Goal: Information Seeking & Learning: Learn about a topic

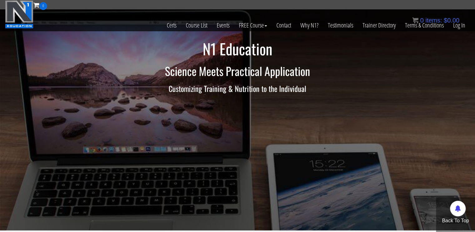
click at [456, 24] on div "0 items: $ 0.00" at bounding box center [436, 20] width 47 height 9
click at [458, 27] on link "Log In" at bounding box center [460, 25] width 22 height 31
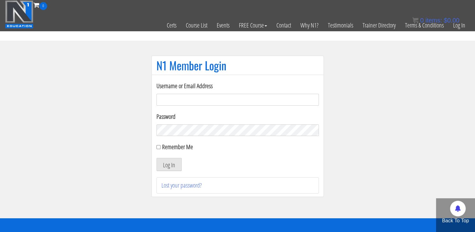
type input "pt.eloranta@gmail.com"
click at [72, 178] on section "N1 Member Login Username or Email Address pt.eloranta@gmail.com Password Rememb…" at bounding box center [237, 130] width 475 height 178
click at [171, 163] on button "Log In" at bounding box center [169, 164] width 25 height 13
click at [163, 165] on button "Log In" at bounding box center [169, 164] width 25 height 13
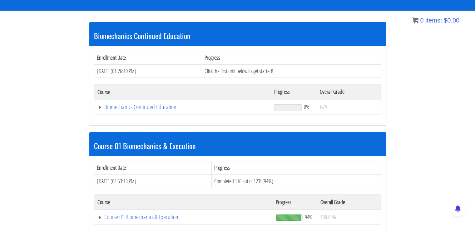
scroll to position [156, 0]
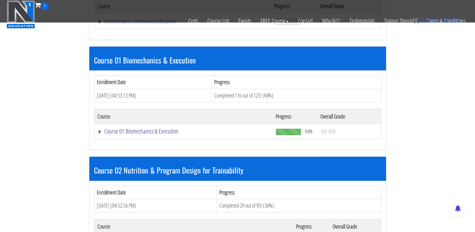
click at [135, 24] on link "Course 01 Biomechanics & Execution" at bounding box center [183, 21] width 171 height 6
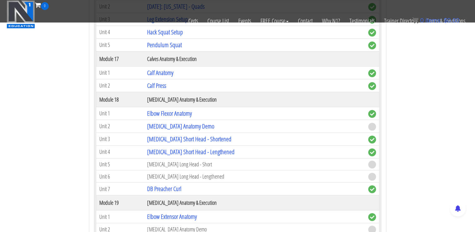
scroll to position [1844, 0]
click at [181, 109] on link "Elbow Flexor Anatomy" at bounding box center [169, 113] width 45 height 8
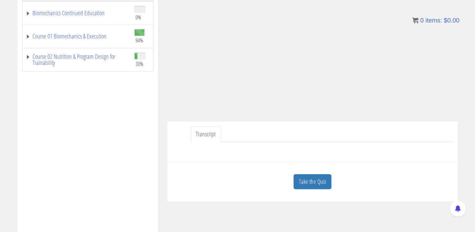
scroll to position [125, 0]
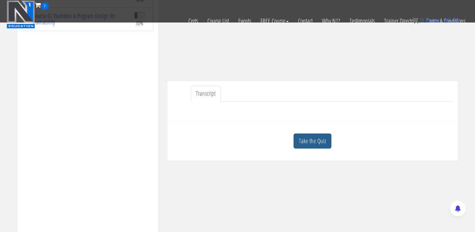
click at [311, 139] on link "Take the Quiz" at bounding box center [313, 140] width 38 height 15
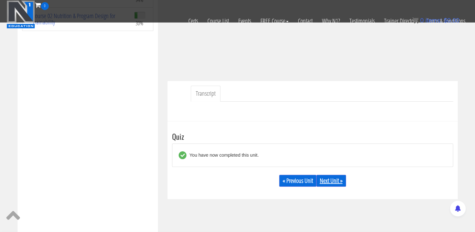
click at [334, 184] on link "Next Unit »" at bounding box center [332, 181] width 30 height 12
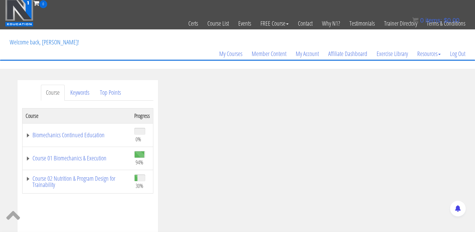
scroll to position [33, 0]
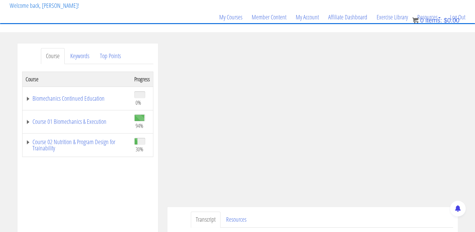
scroll to position [31, 0]
